Goal: Find specific page/section: Find specific page/section

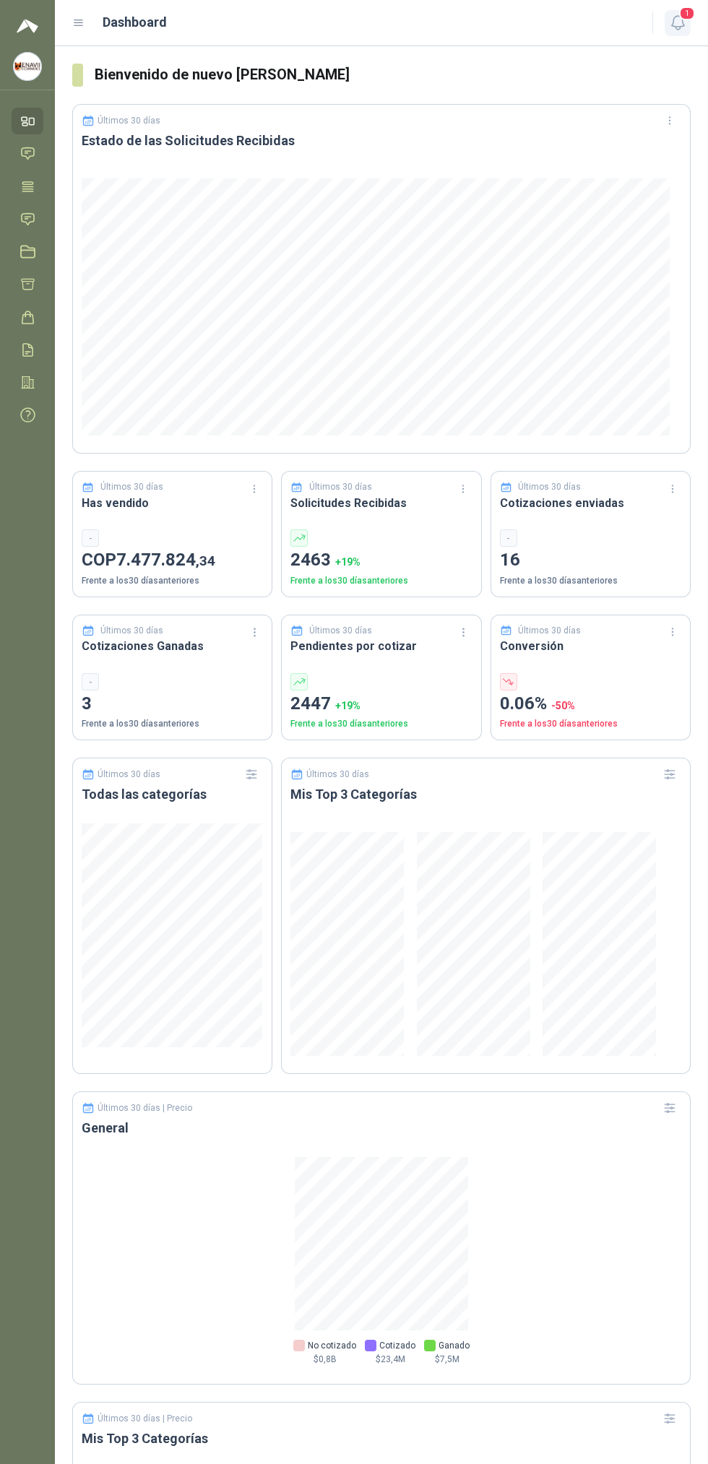
click at [686, 21] on icon "button" at bounding box center [678, 23] width 18 height 18
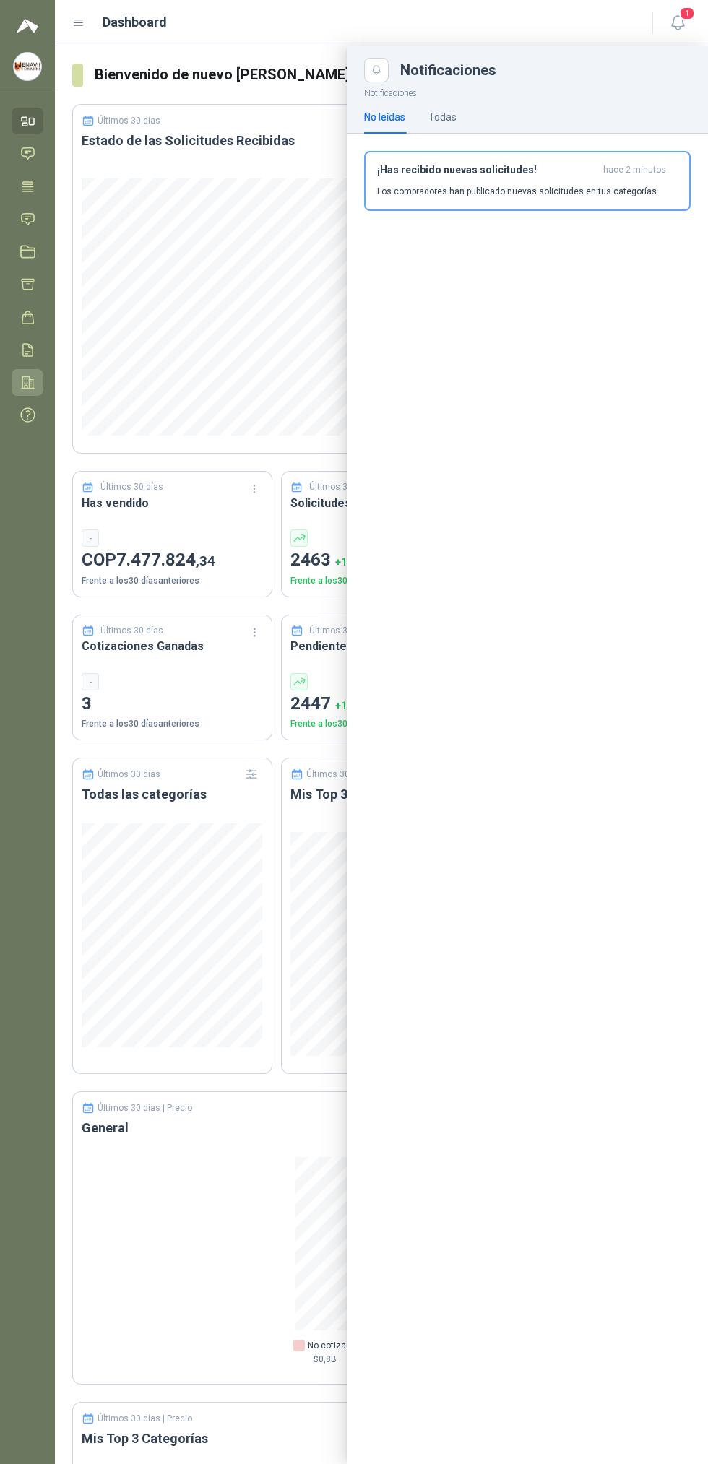
click at [27, 382] on icon at bounding box center [27, 382] width 15 height 15
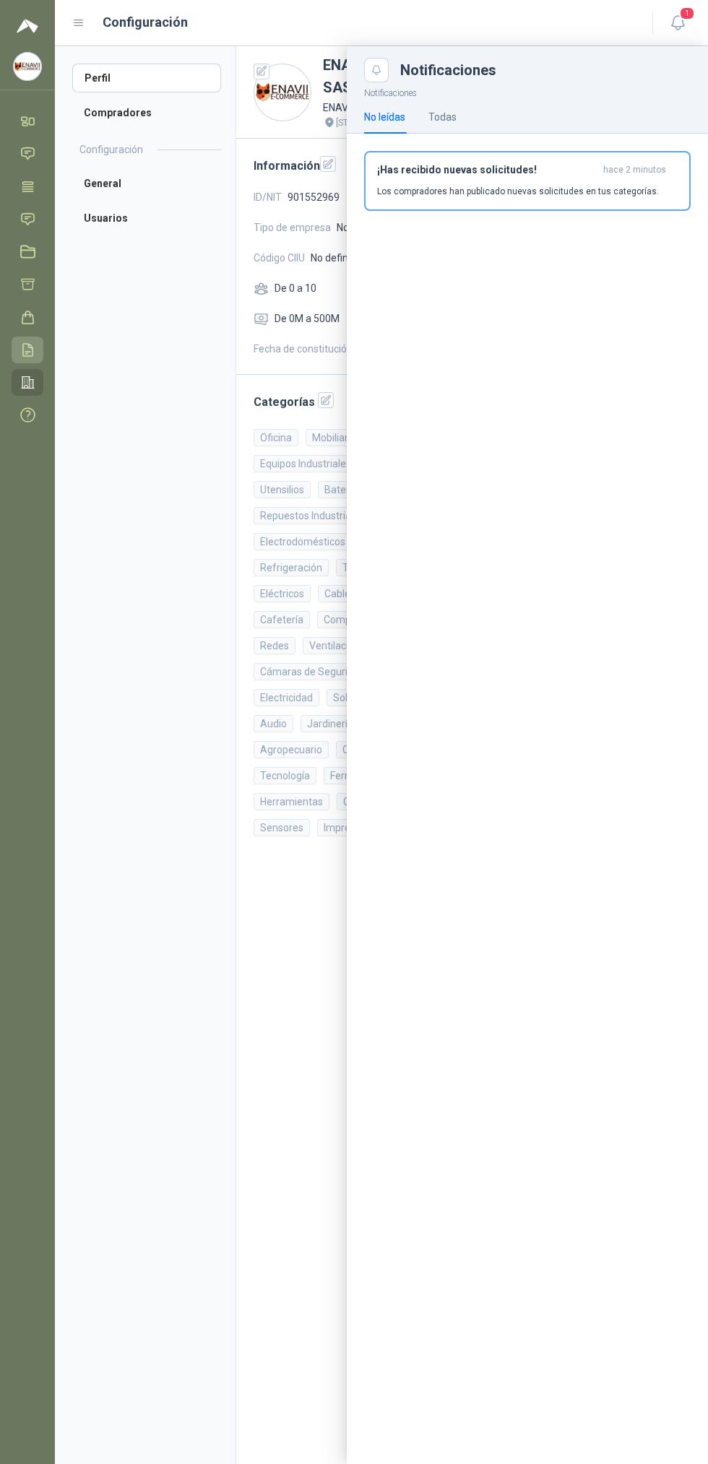
click at [34, 350] on icon at bounding box center [27, 349] width 15 height 15
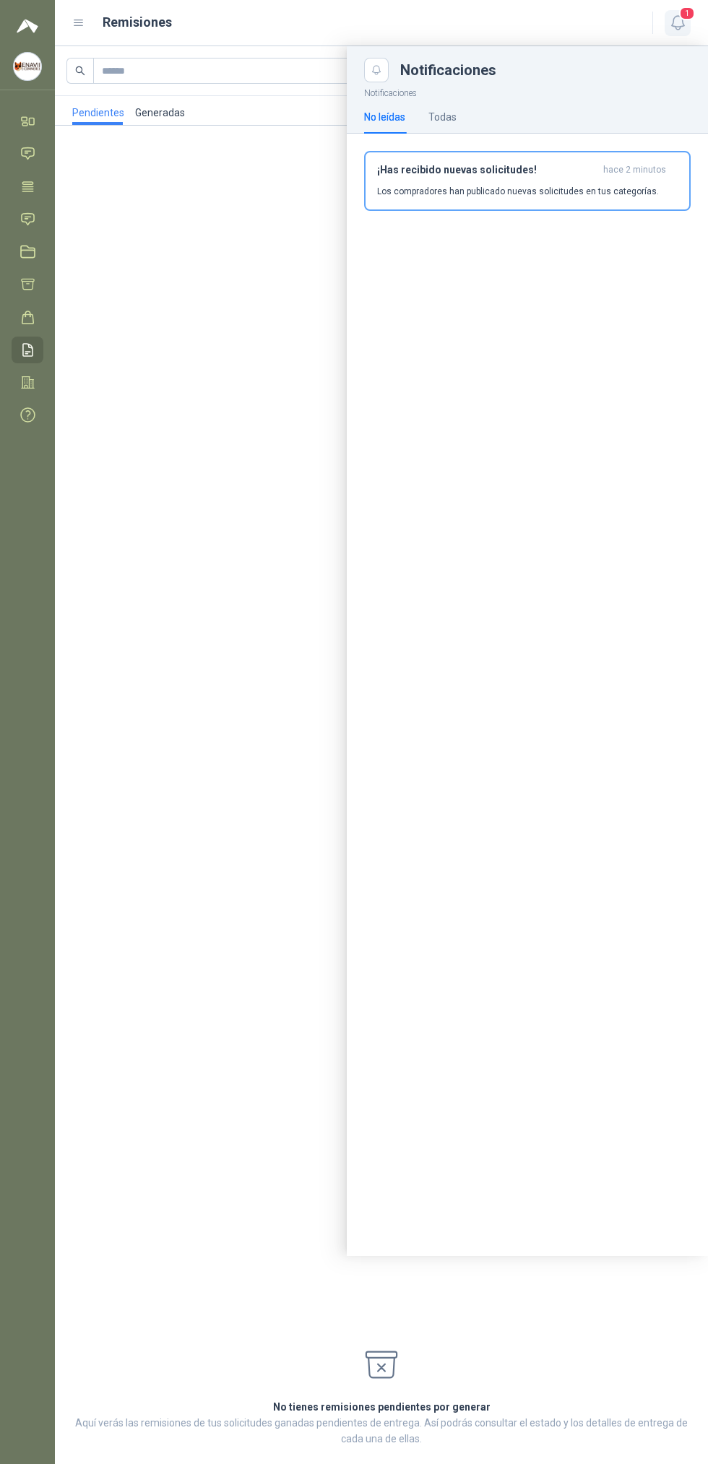
click at [684, 21] on icon "button" at bounding box center [678, 23] width 18 height 18
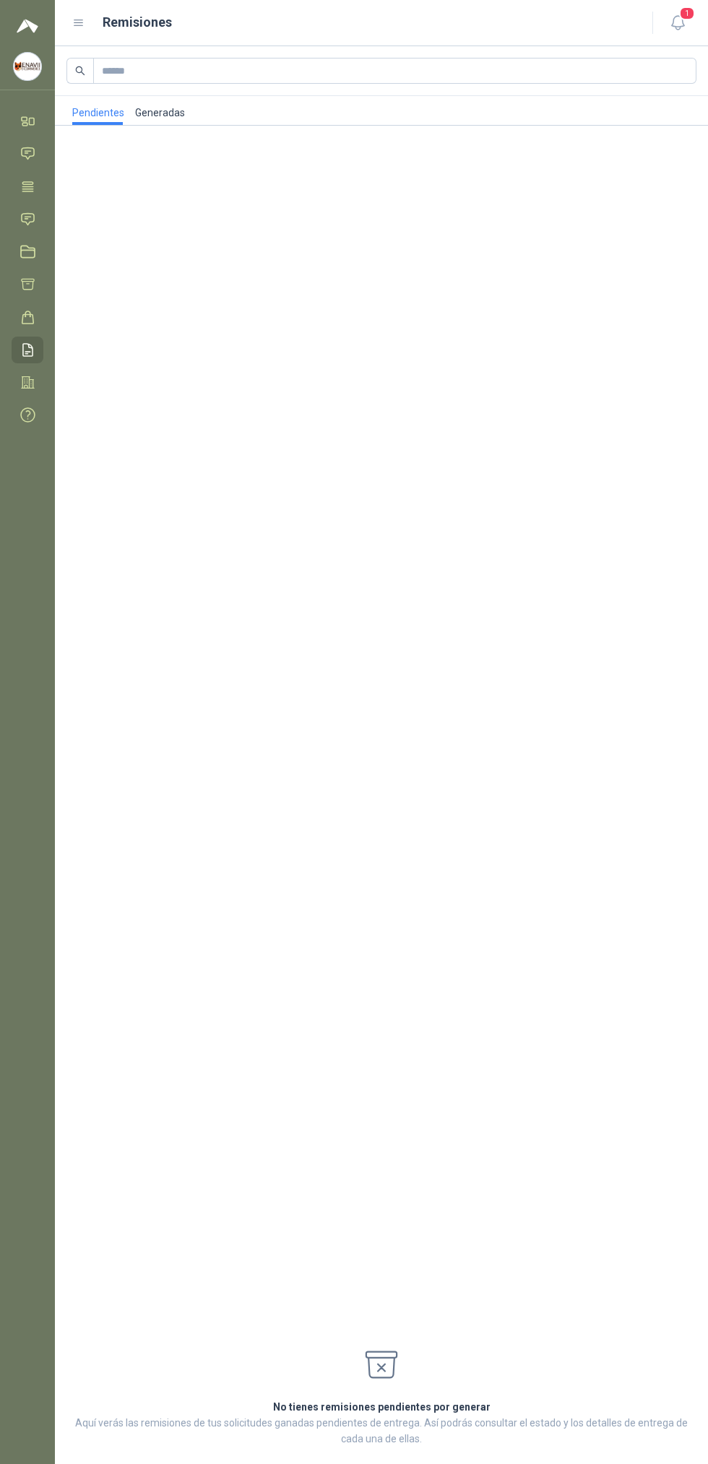
click at [155, 113] on link "Generadas" at bounding box center [159, 110] width 51 height 29
